Goal: Information Seeking & Learning: Understand process/instructions

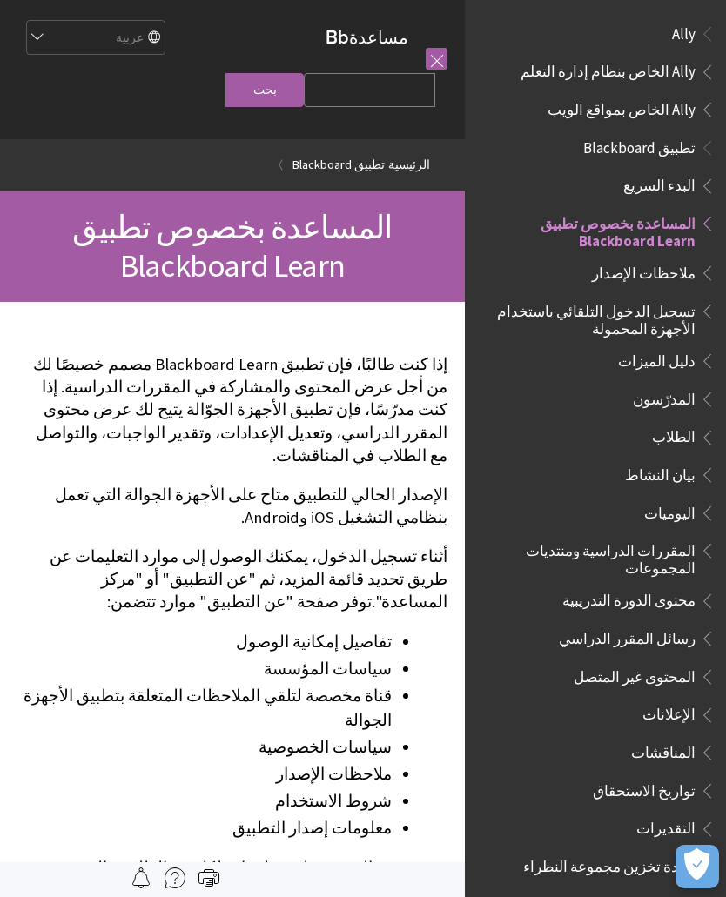
scroll to position [180, 0]
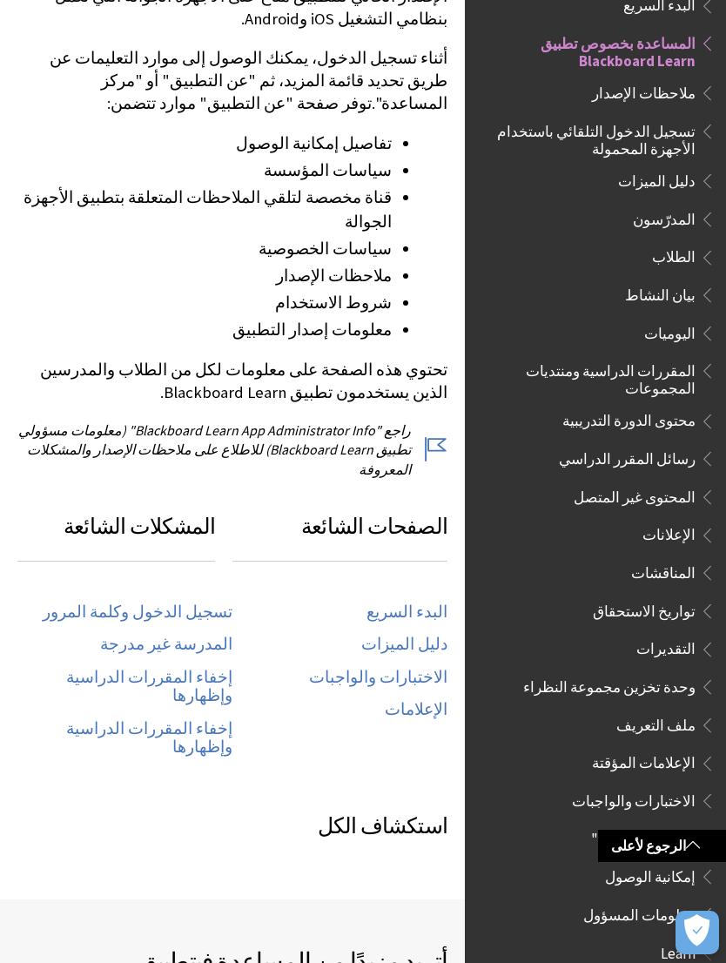
scroll to position [498, 0]
click at [684, 896] on button "فتح التفضيلات" at bounding box center [697, 932] width 44 height 44
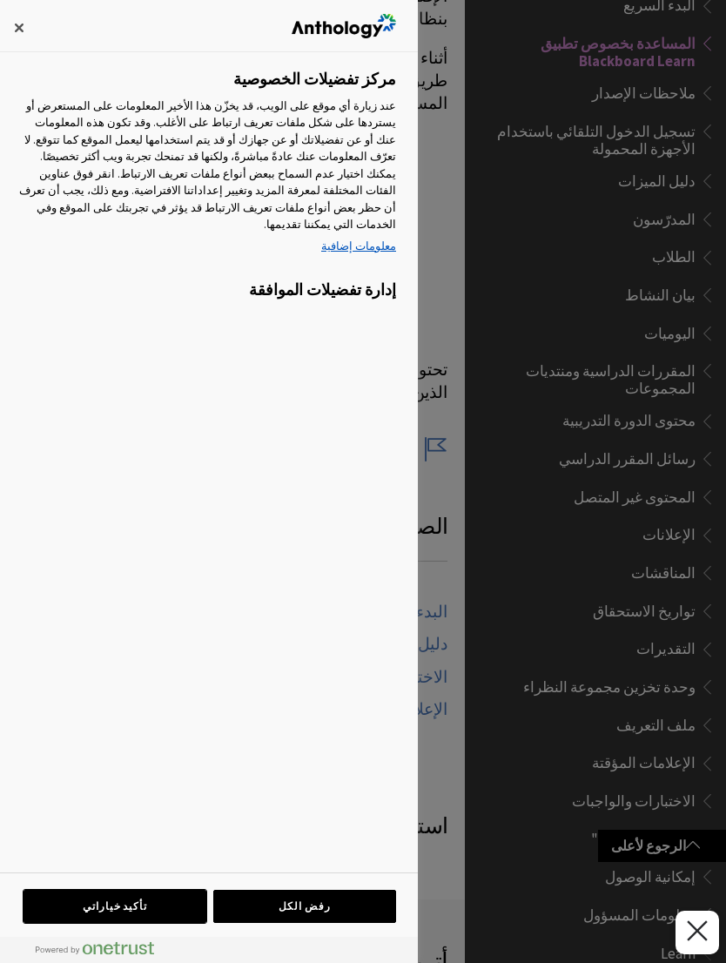
click at [158, 896] on button "تأكيد خياراتي" at bounding box center [114, 905] width 183 height 33
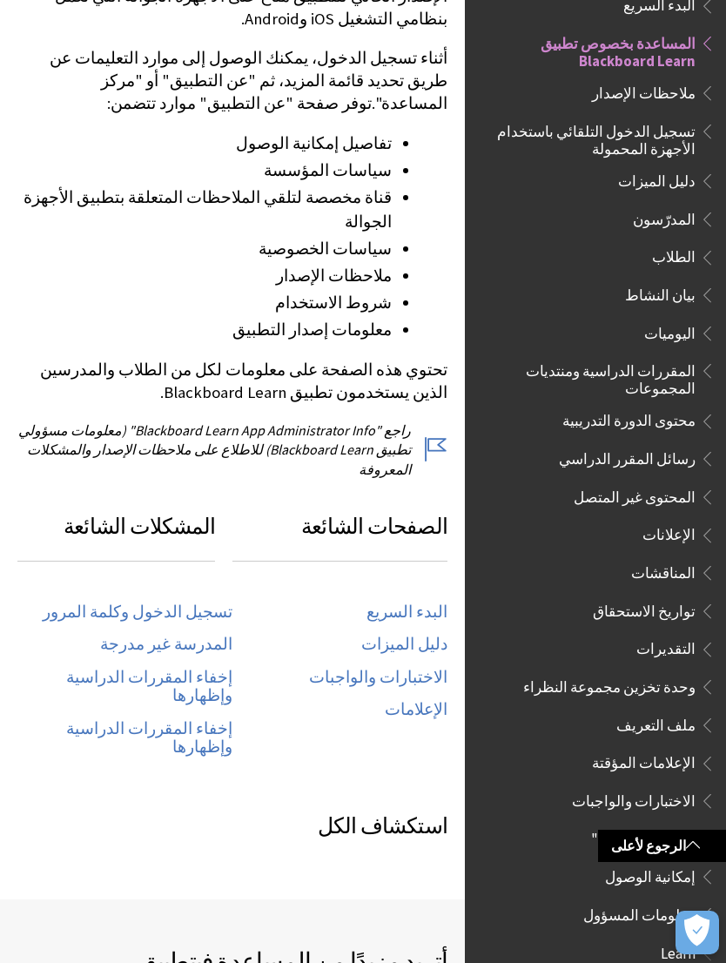
click at [216, 602] on link "تسجيل الدخول وكلمة المرور" at bounding box center [138, 612] width 190 height 20
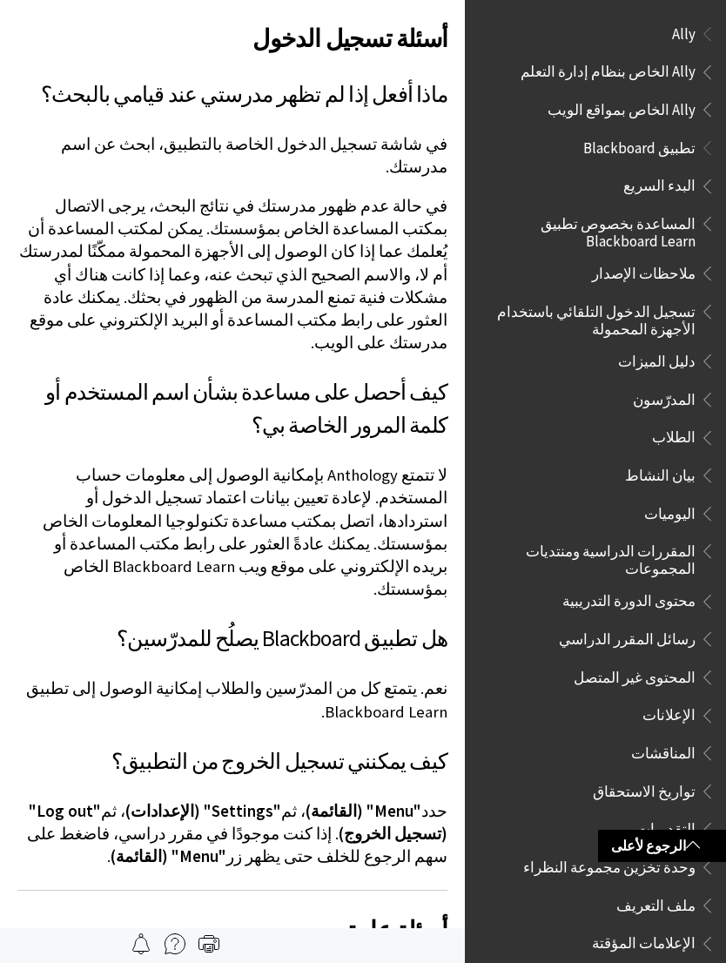
click at [664, 241] on span "المساعدة بخصوص تطبيق Blackboard Learn" at bounding box center [591, 229] width 210 height 41
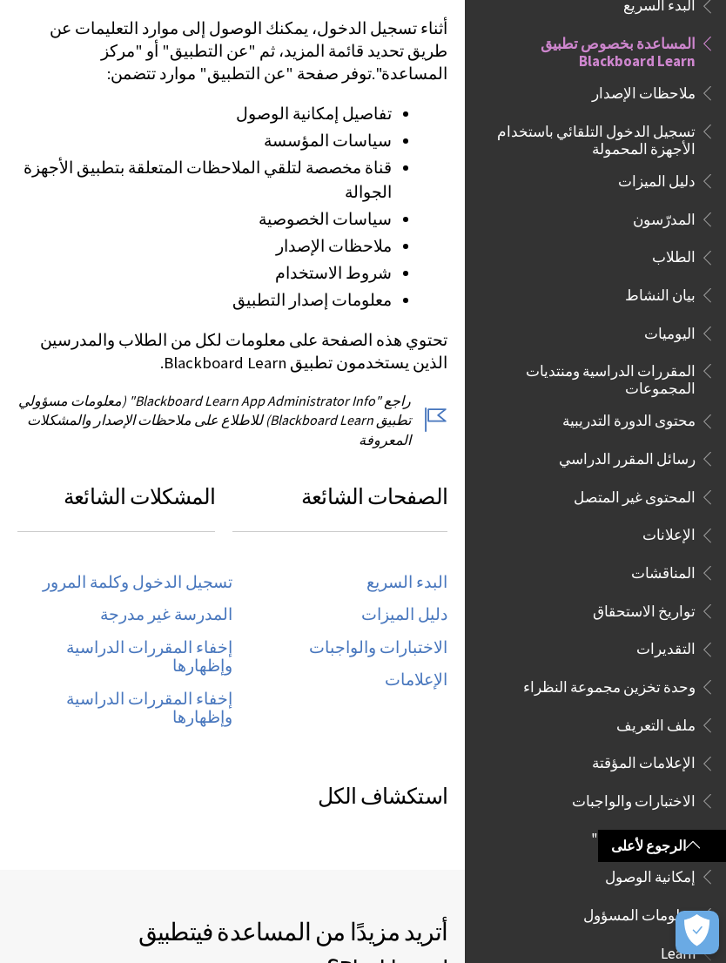
scroll to position [532, 0]
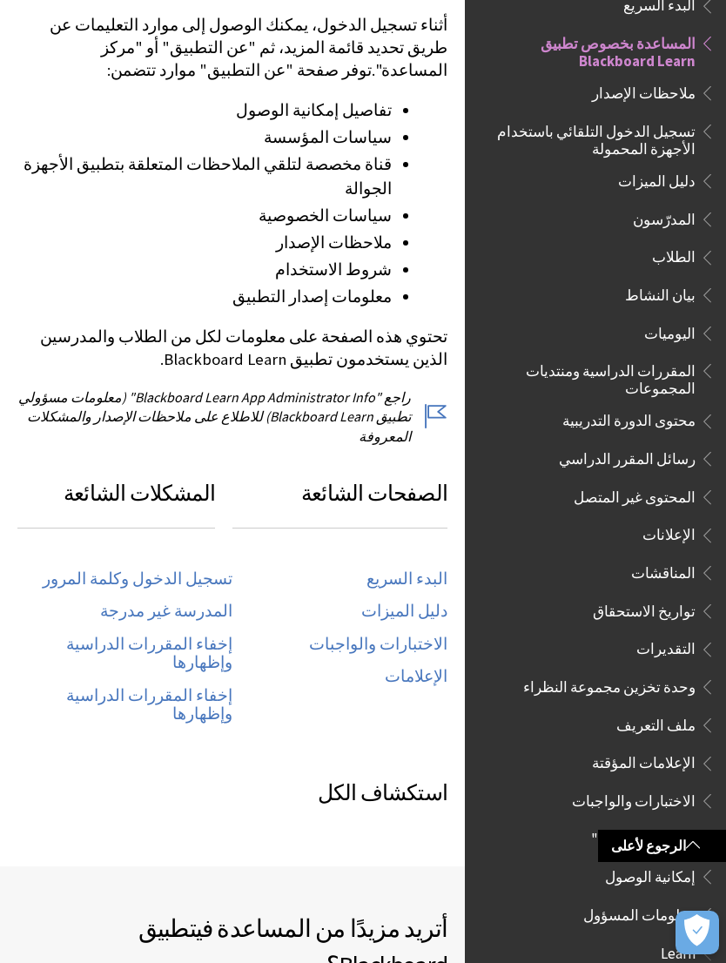
click at [676, 141] on span "تسجيل الدخول التلقائي باستخدام الأجهزة المحمولة" at bounding box center [591, 137] width 210 height 41
click at [675, 144] on span "تسجيل الدخول التلقائي باستخدام الأجهزة المحمولة" at bounding box center [591, 137] width 210 height 41
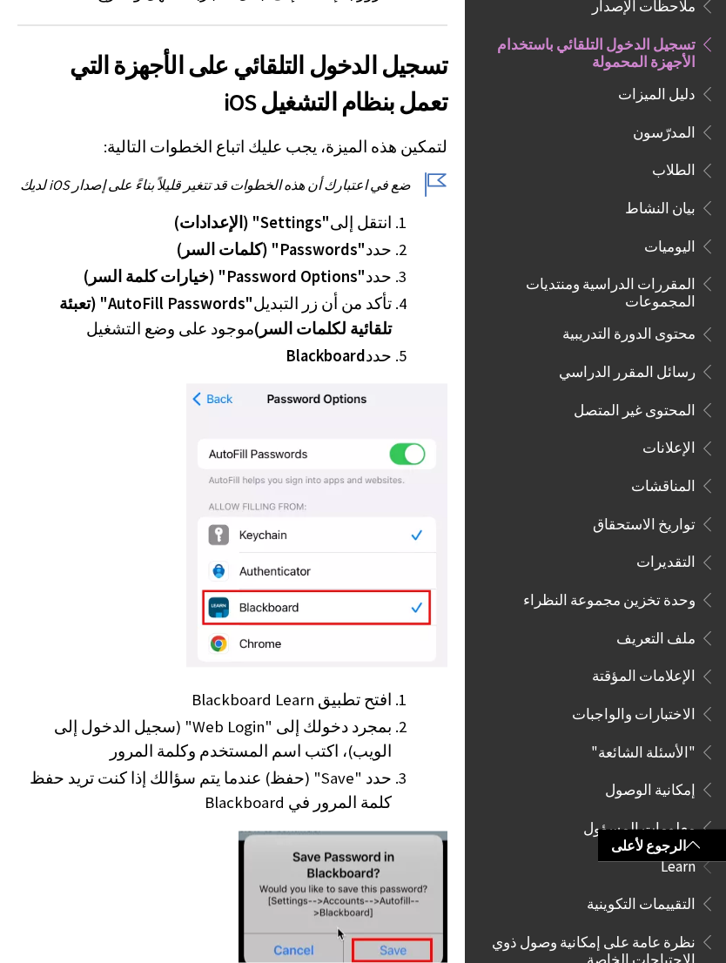
scroll to position [457, 0]
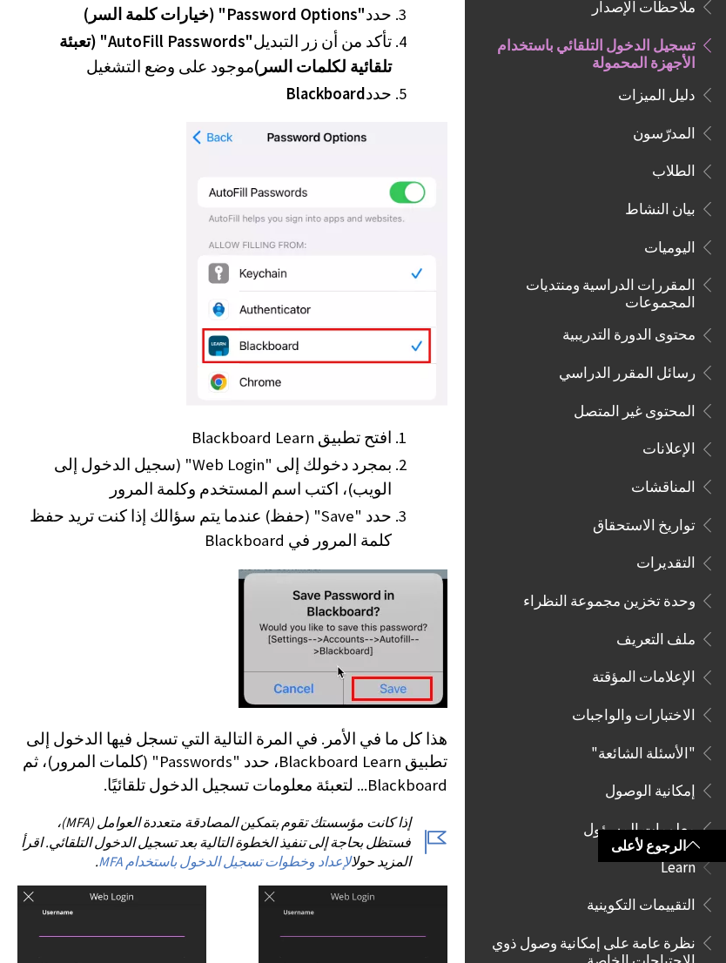
scroll to position [719, 0]
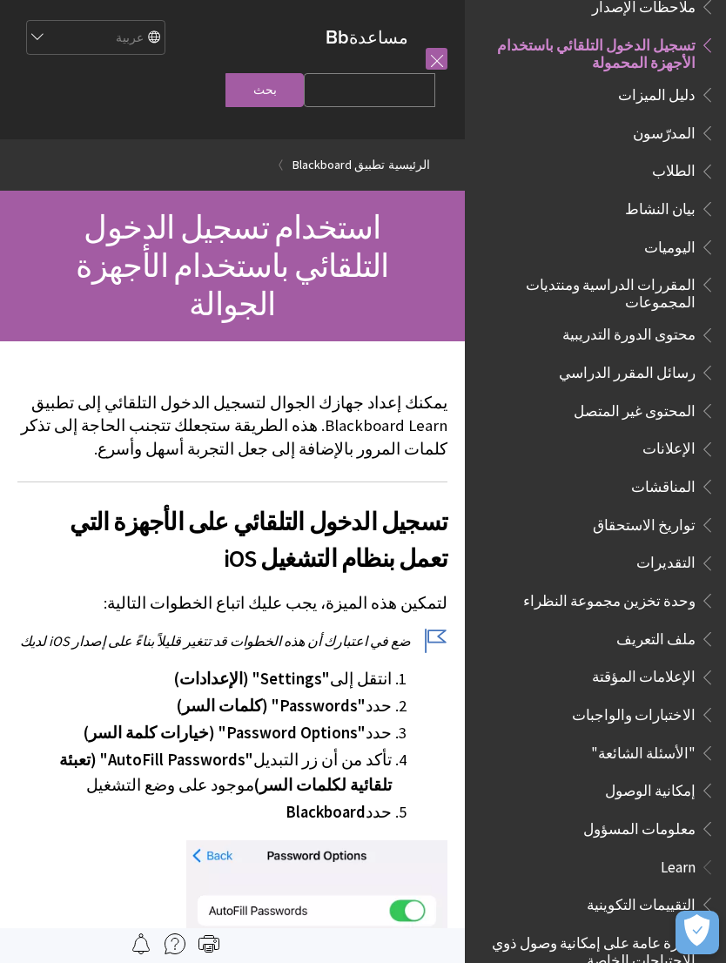
scroll to position [719, 0]
